Goal: Entertainment & Leisure: Consume media (video, audio)

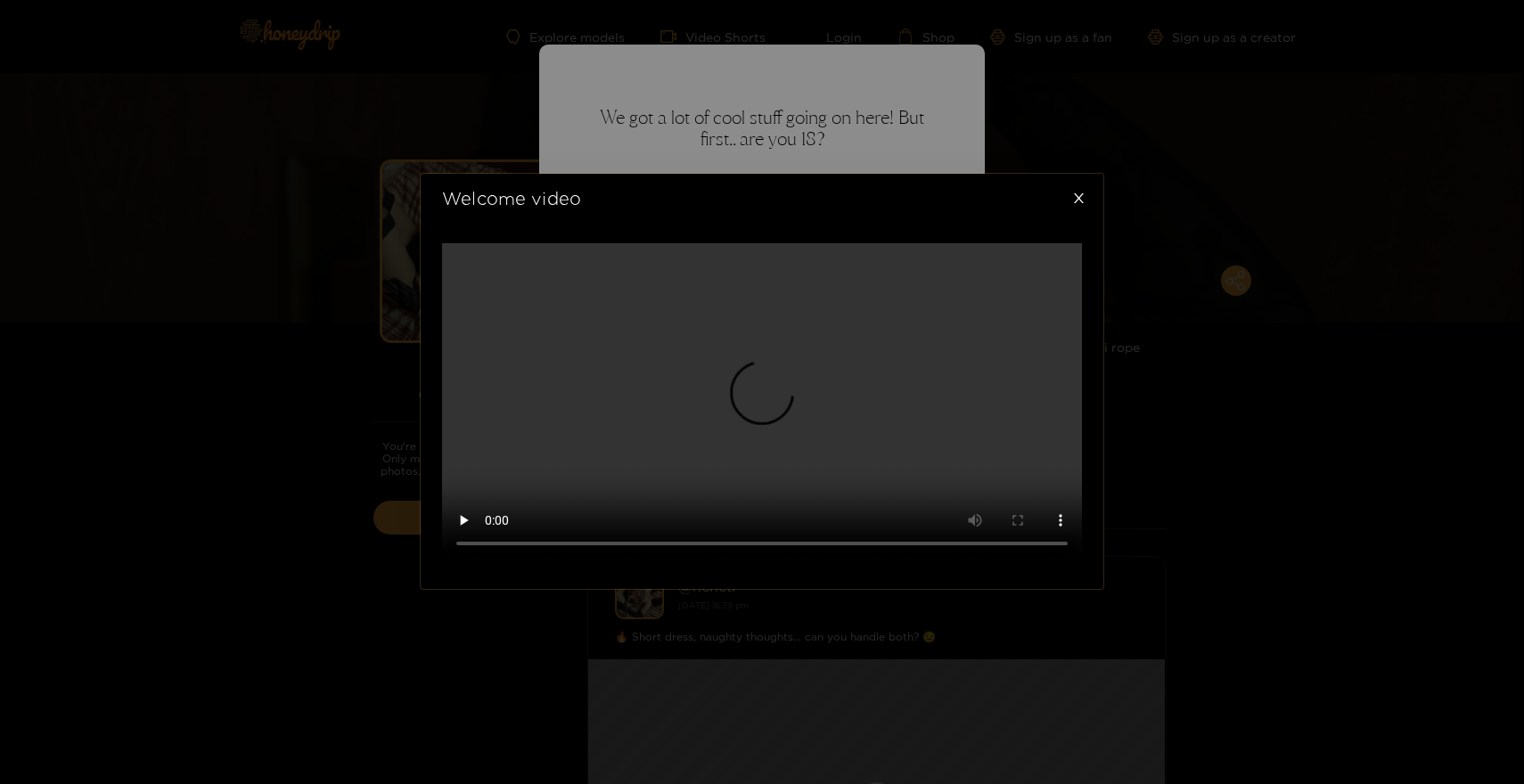
click at [716, 440] on video at bounding box center [762, 402] width 640 height 320
click at [818, 556] on video at bounding box center [762, 402] width 640 height 320
click at [867, 563] on video at bounding box center [762, 402] width 640 height 320
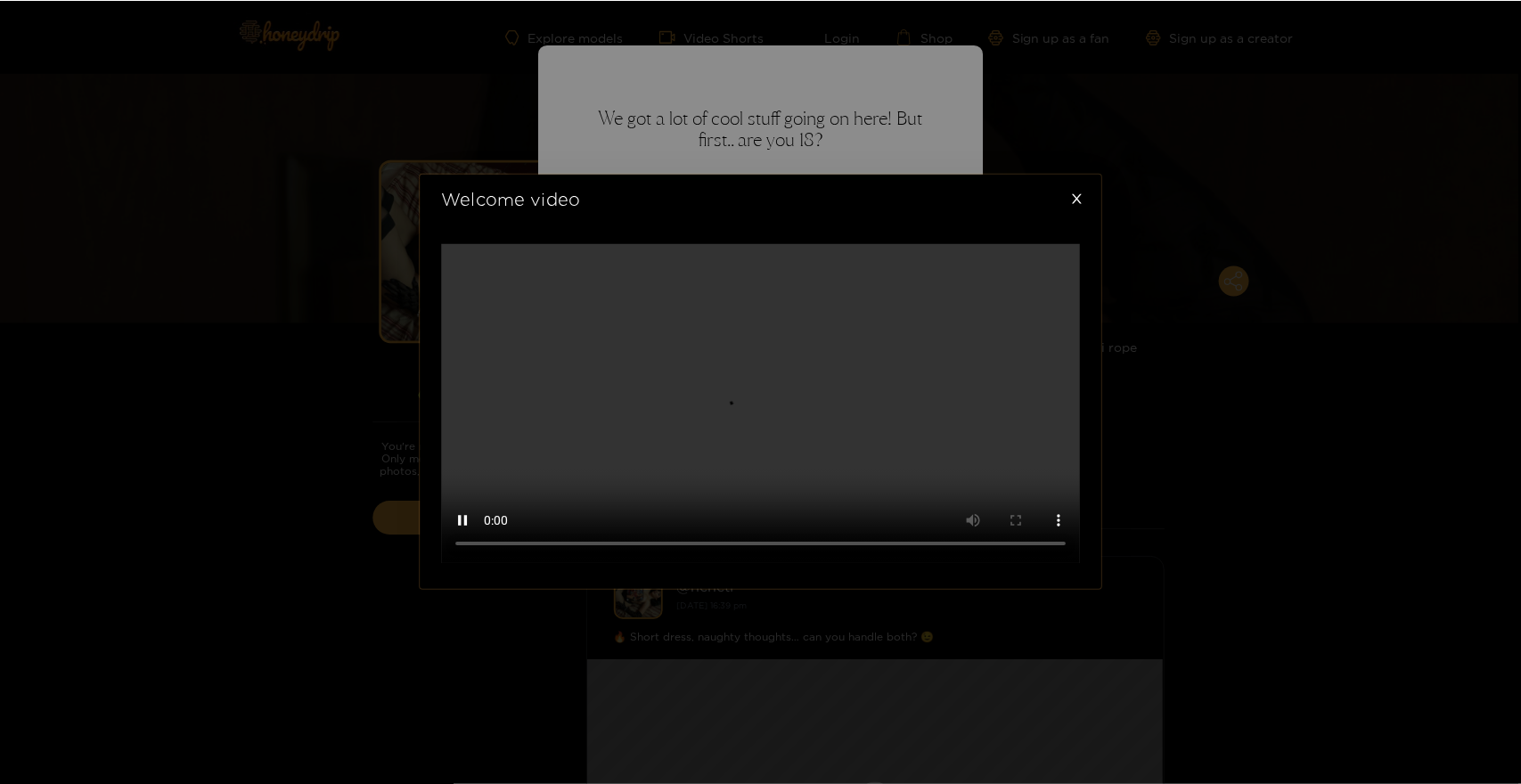
scroll to position [0, 0]
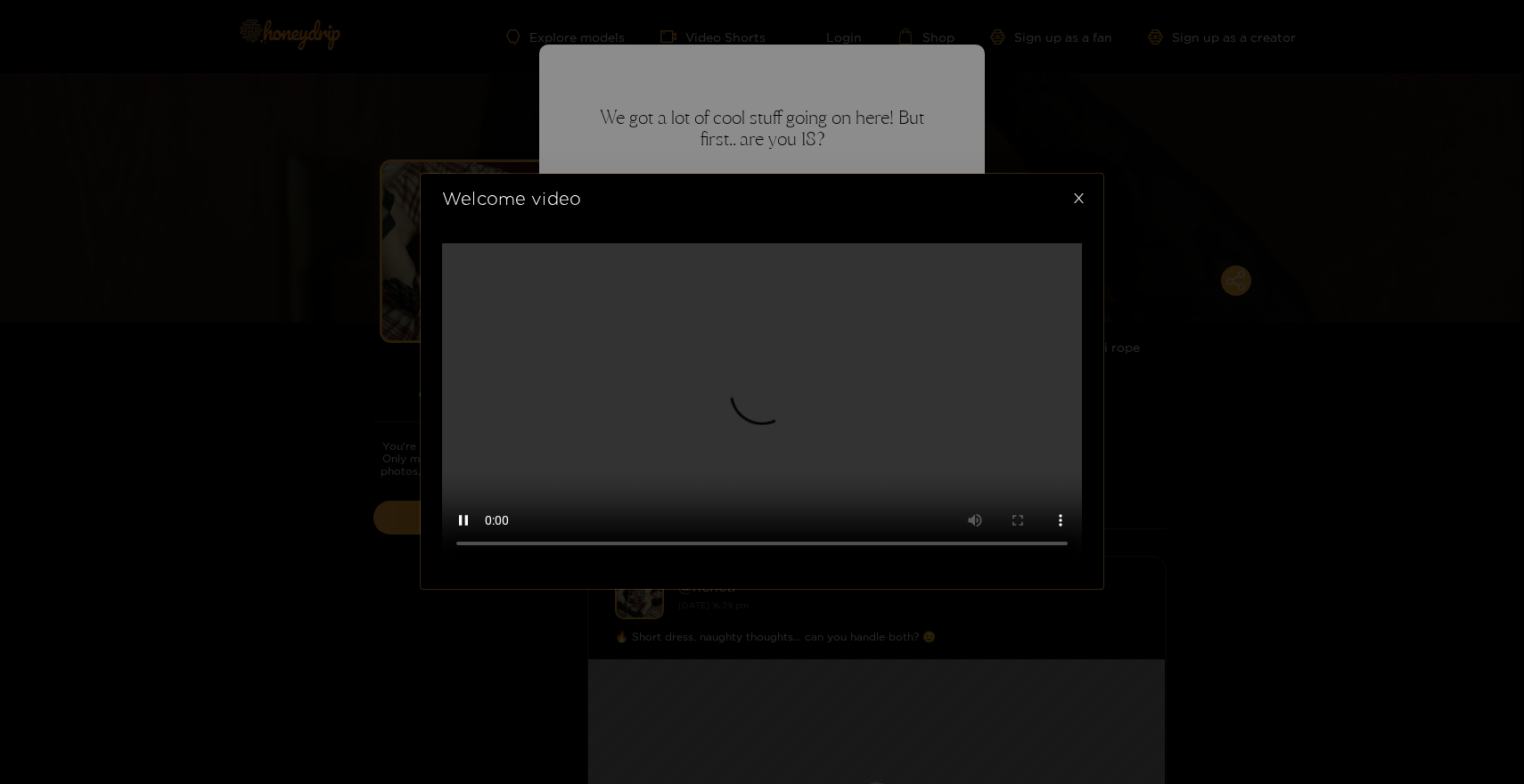
click at [1081, 191] on icon "close" at bounding box center [1079, 198] width 14 height 14
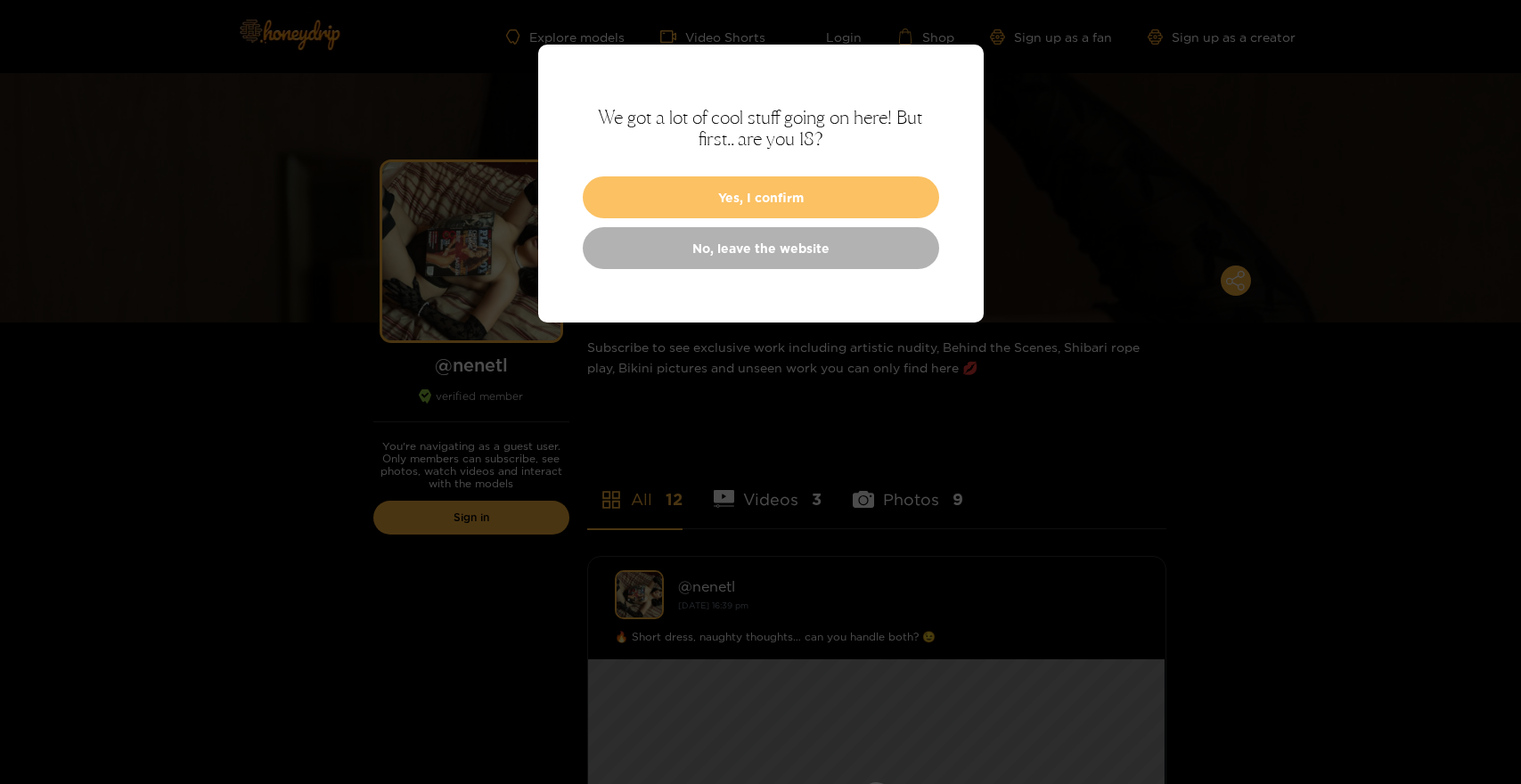
click at [866, 186] on button "Yes, I confirm" at bounding box center [760, 198] width 356 height 42
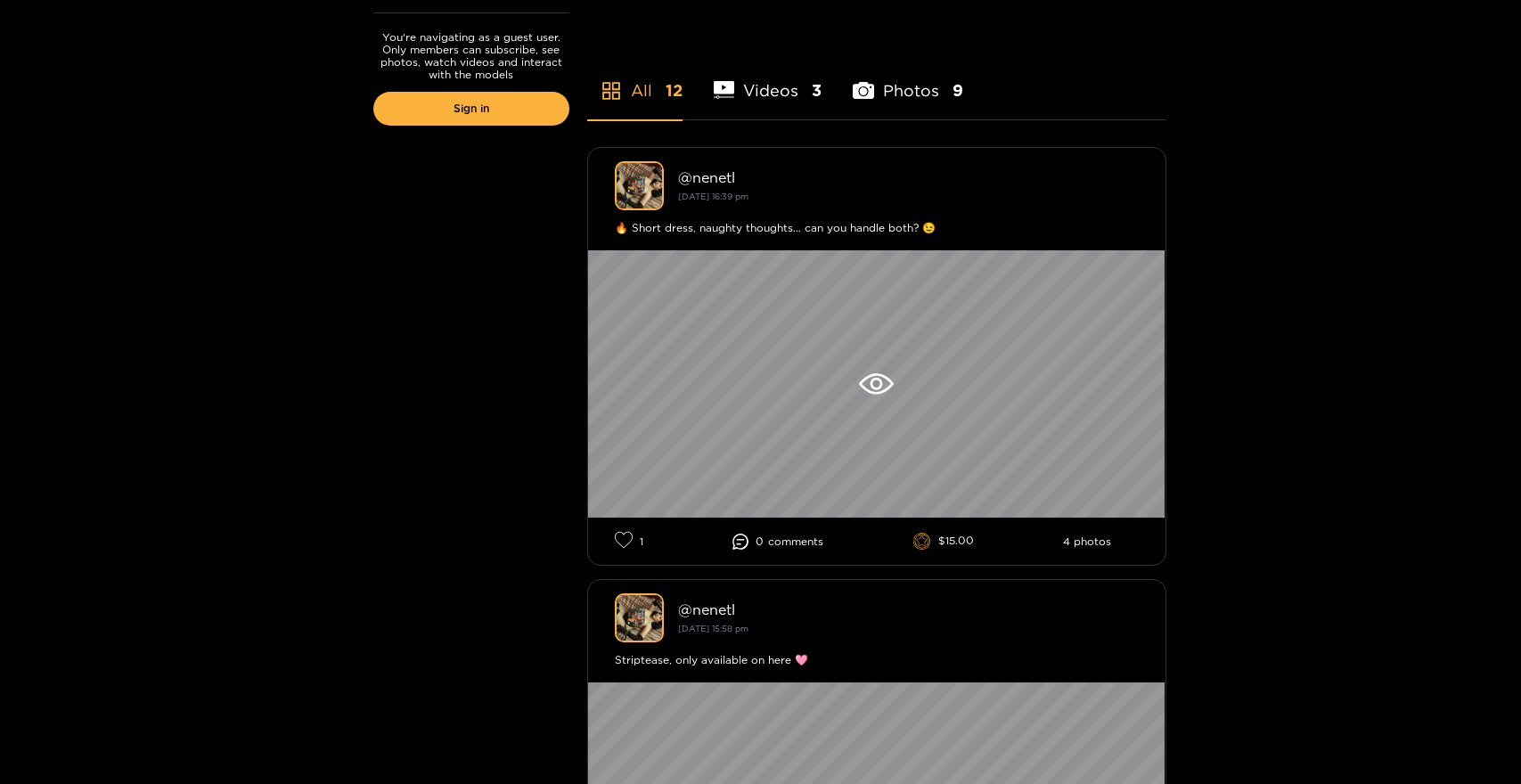
scroll to position [432, 0]
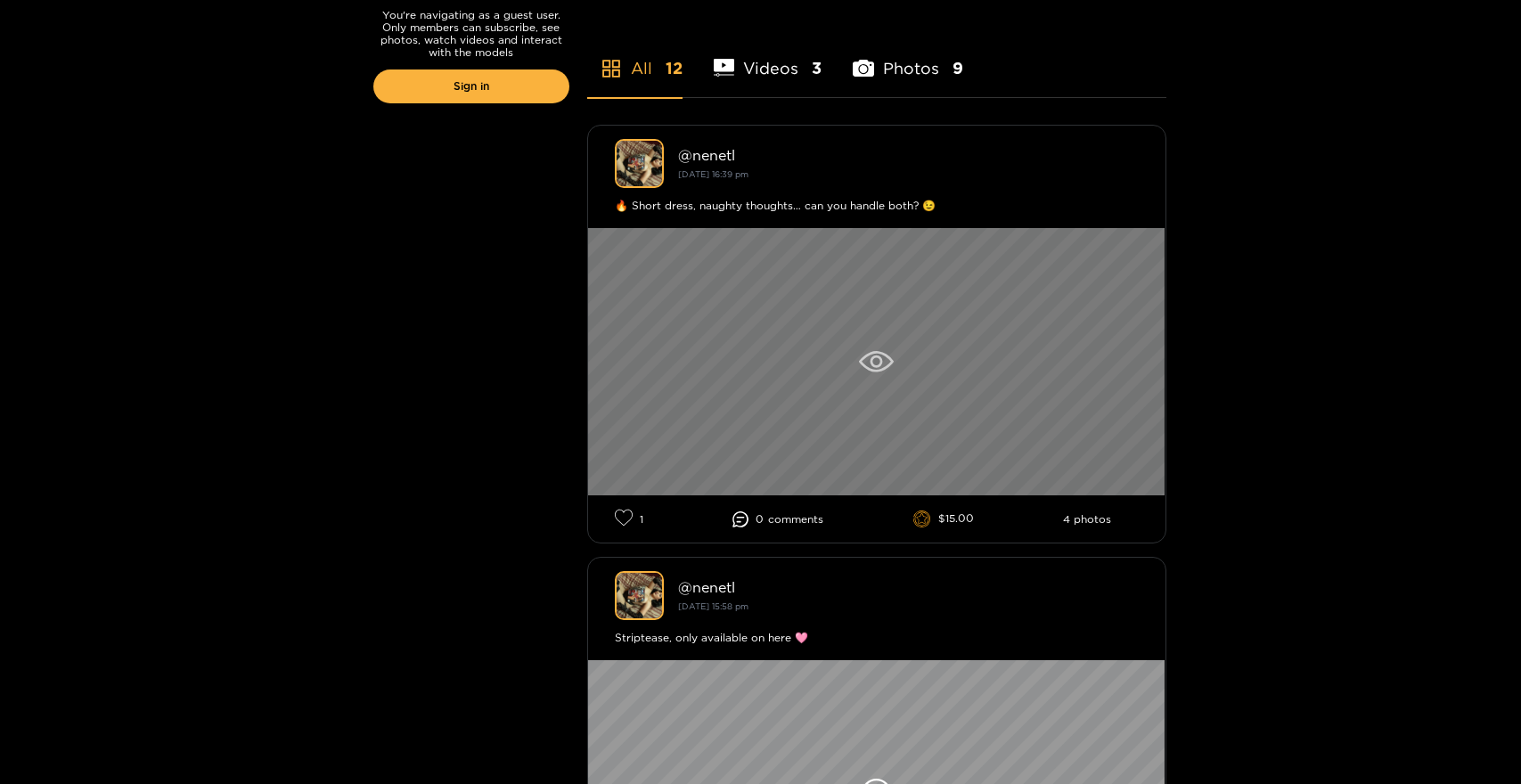
click at [874, 344] on div at bounding box center [877, 362] width 577 height 268
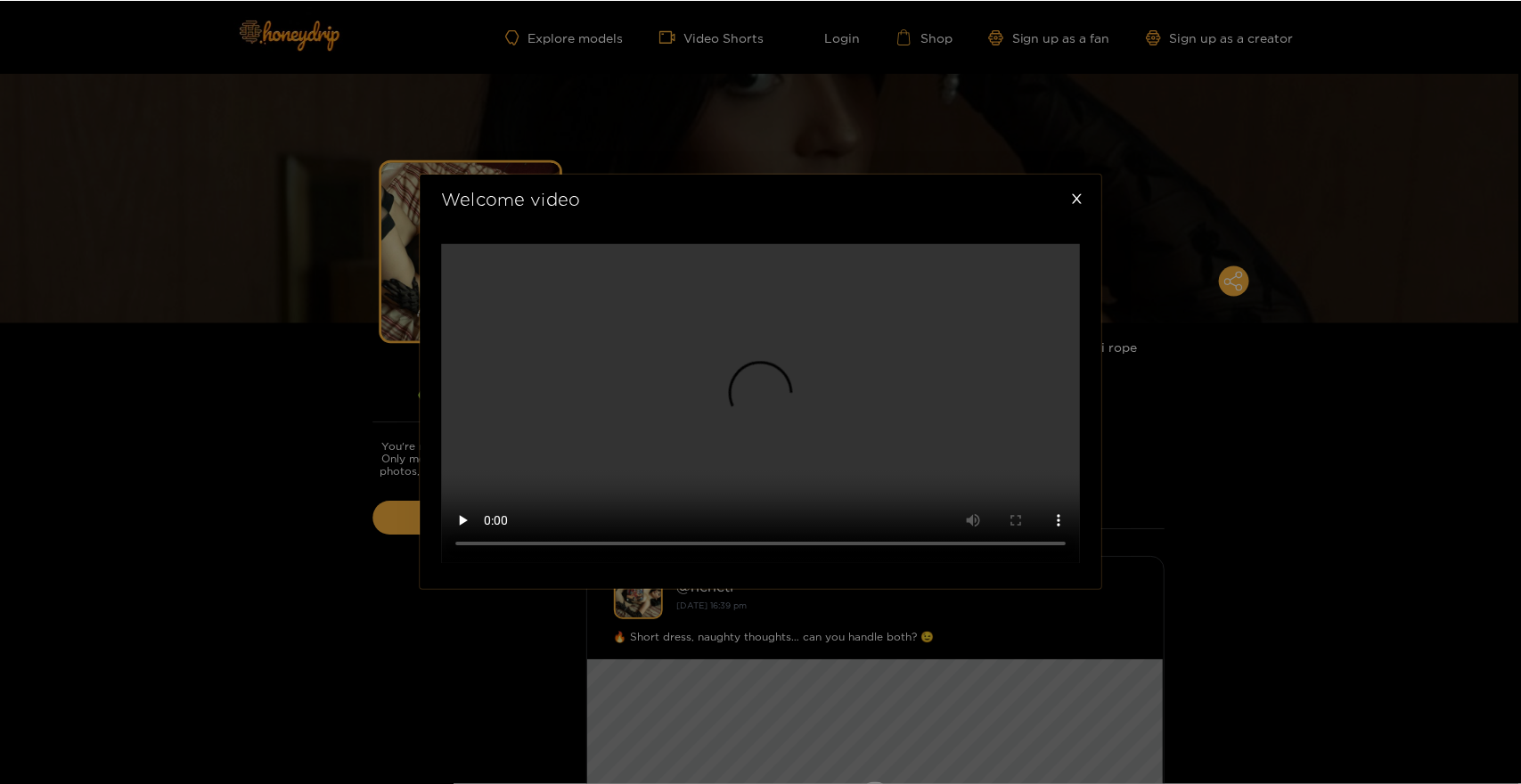
scroll to position [473, 0]
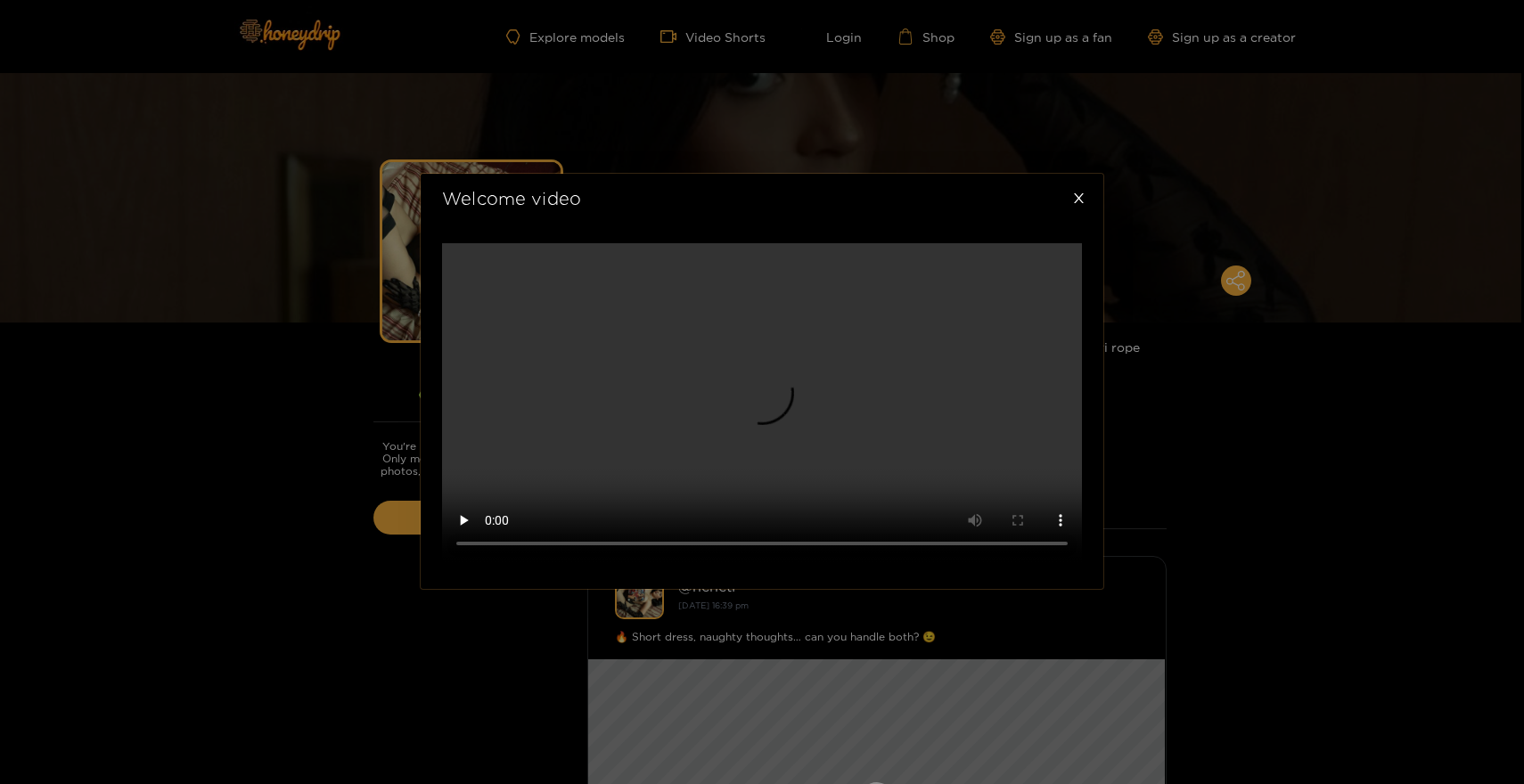
click at [238, 502] on div "Welcome video" at bounding box center [762, 392] width 1524 height 784
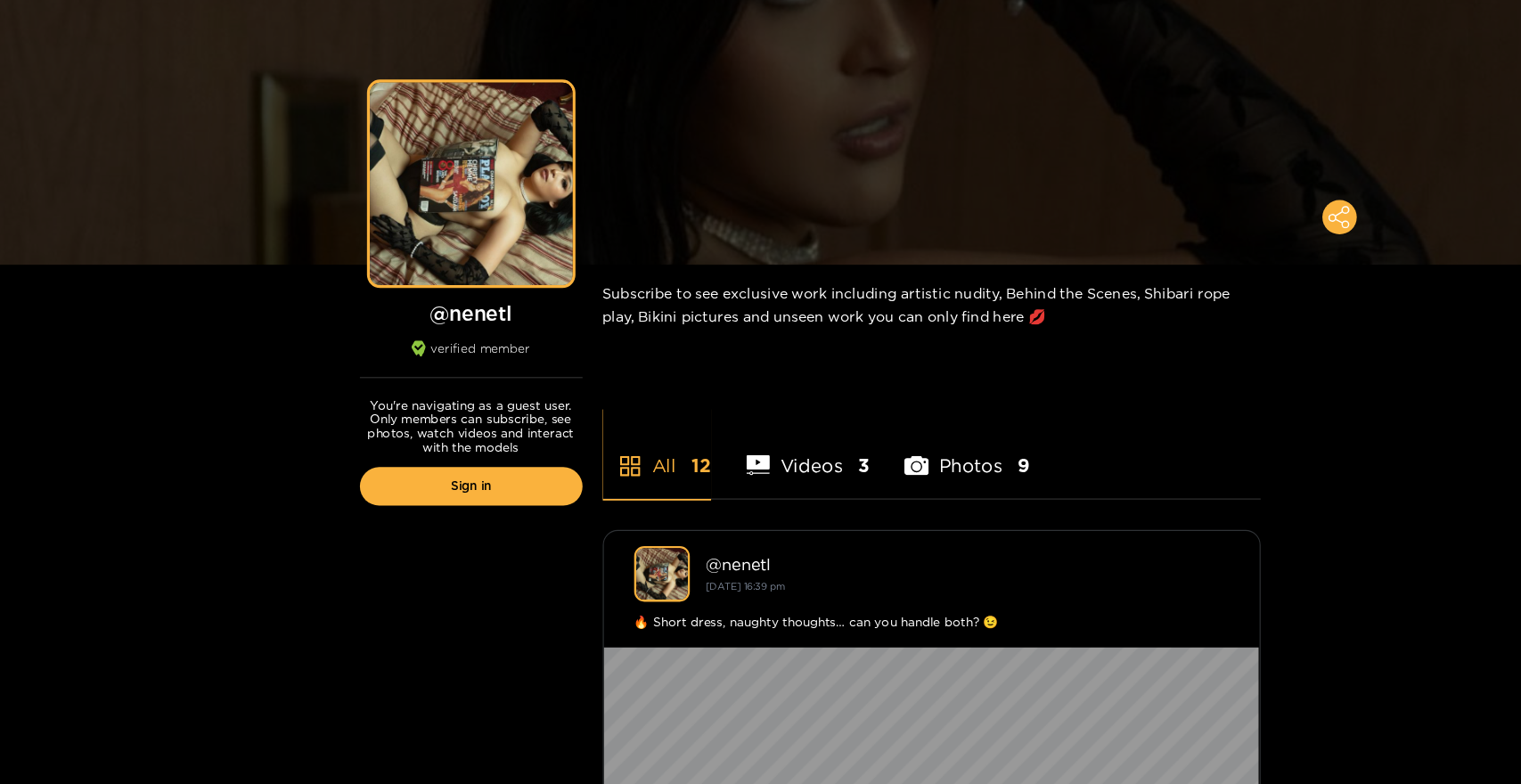
scroll to position [0, 0]
